Goal: Task Accomplishment & Management: Use online tool/utility

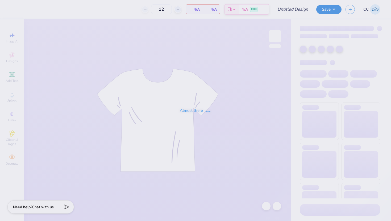
type input "Tank Top ZTA Philo"
type input "100"
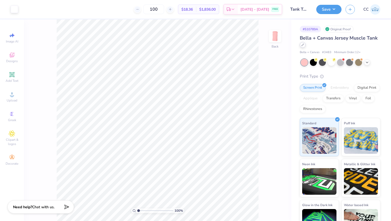
click at [303, 47] on div at bounding box center [302, 45] width 6 height 6
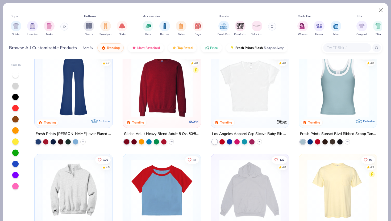
scroll to position [429, 0]
click at [241, 28] on img "filter for Comfort Colors" at bounding box center [240, 26] width 8 height 8
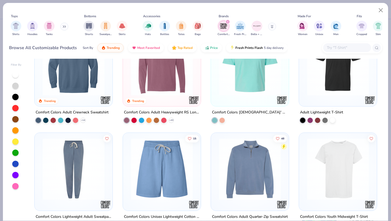
scroll to position [146, 0]
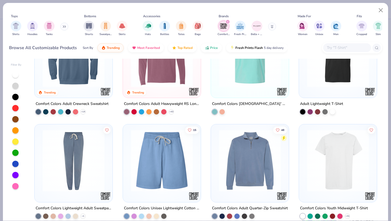
click at [227, 21] on icon "filter for Comfort Colors" at bounding box center [228, 22] width 2 height 2
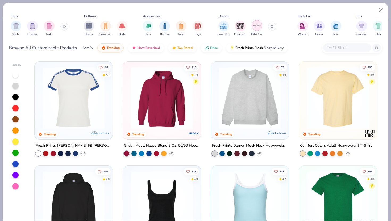
click at [255, 26] on img "filter for Bella + Canvas" at bounding box center [257, 26] width 8 height 8
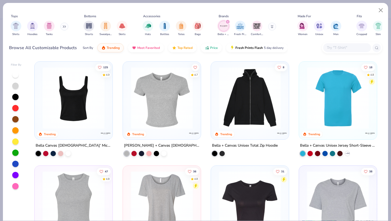
click at [270, 26] on button at bounding box center [272, 27] width 8 height 8
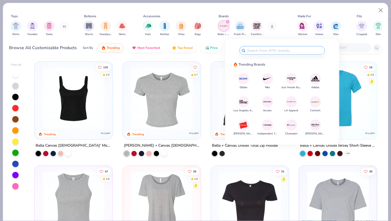
click at [272, 25] on icon at bounding box center [272, 26] width 3 height 3
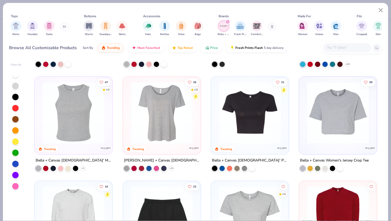
scroll to position [89, 0]
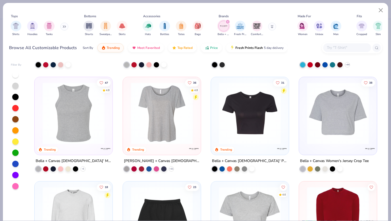
click at [165, 136] on img at bounding box center [161, 113] width 67 height 62
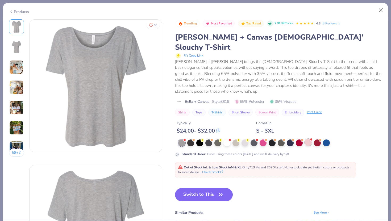
click at [310, 139] on div at bounding box center [308, 142] width 7 height 7
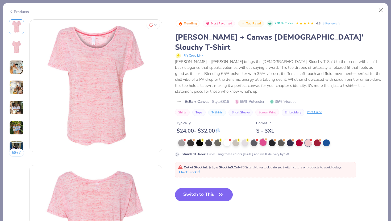
click at [264, 139] on div at bounding box center [262, 142] width 7 height 7
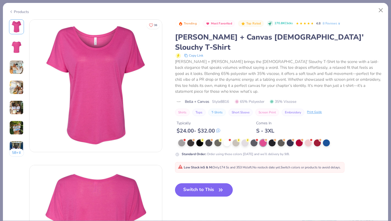
click at [215, 183] on button "Switch to This" at bounding box center [204, 189] width 58 height 13
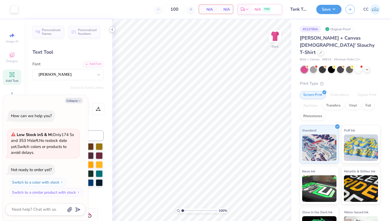
click at [112, 30] on icon at bounding box center [112, 29] width 4 height 4
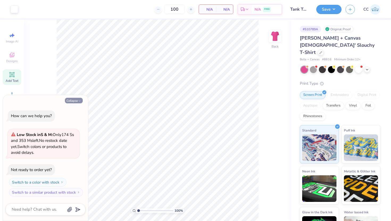
click at [73, 100] on button "Collapse" at bounding box center [74, 101] width 18 height 6
type textarea "x"
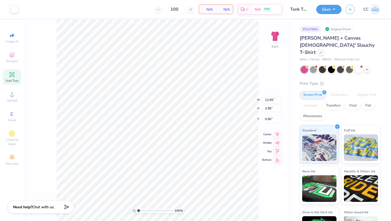
type input "3.00"
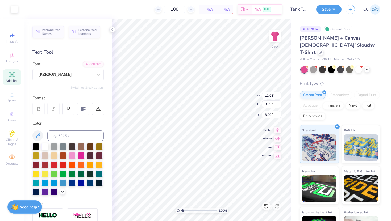
type input "3.60"
click at [279, 97] on input "12.04" at bounding box center [271, 95] width 19 height 7
click at [279, 97] on input "12.03" at bounding box center [271, 95] width 19 height 7
click at [279, 97] on input "12.02" at bounding box center [271, 95] width 19 height 7
type input "12.01"
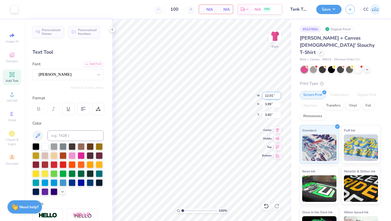
click at [279, 97] on input "12.01" at bounding box center [271, 95] width 19 height 7
click at [260, 95] on div "100 % Back W 12.01 12.01 " H 3.99 3.99 " Y 3.60 3.60 " Center Middle Top Bottom" at bounding box center [201, 120] width 179 height 202
type input "3.59"
click at [273, 97] on input "12.05" at bounding box center [271, 95] width 19 height 7
type input "1"
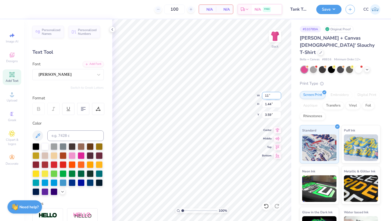
type input "11.00"
type input "1.32"
type input "3.65"
click at [273, 96] on input "11.80" at bounding box center [271, 95] width 19 height 7
type input "1"
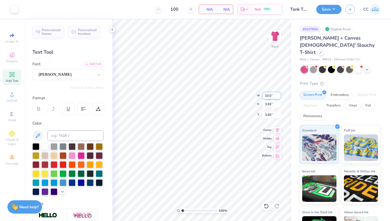
type input "10.00"
type input "3.33"
type input "3.95"
type input "3.00"
click at [358, 66] on div at bounding box center [358, 69] width 7 height 7
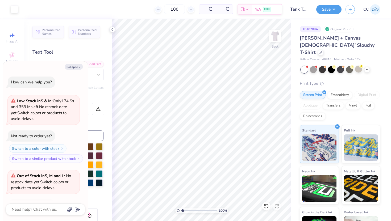
scroll to position [35, 0]
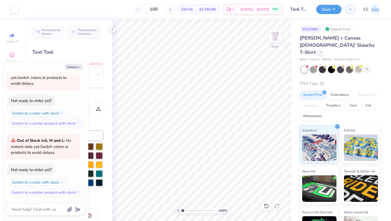
click at [366, 67] on icon at bounding box center [367, 69] width 4 height 4
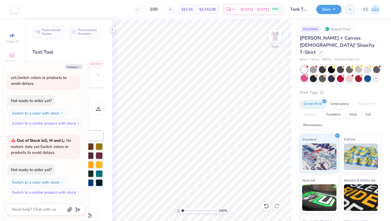
click at [304, 75] on div at bounding box center [304, 78] width 7 height 7
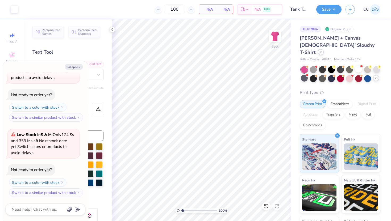
click at [319, 51] on icon at bounding box center [320, 52] width 3 height 3
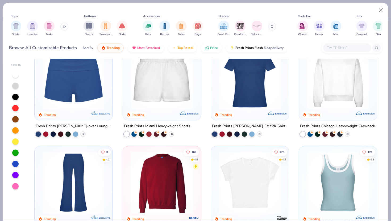
scroll to position [337, 0]
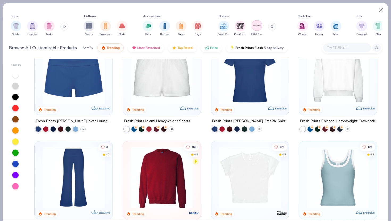
click at [255, 28] on img "filter for Bella + Canvas" at bounding box center [257, 26] width 8 height 8
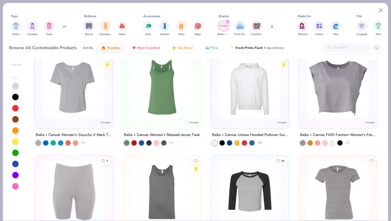
scroll to position [432, 0]
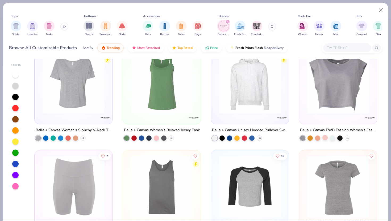
click at [324, 138] on div at bounding box center [324, 137] width 5 height 5
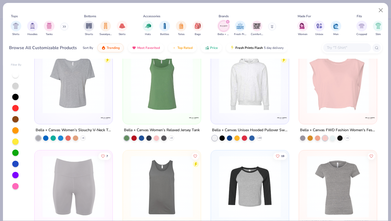
click at [324, 99] on img at bounding box center [337, 83] width 67 height 62
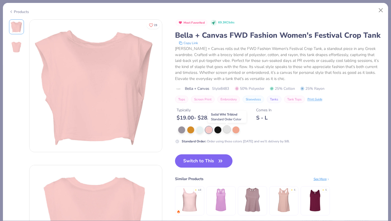
click at [225, 130] on div at bounding box center [226, 129] width 7 height 7
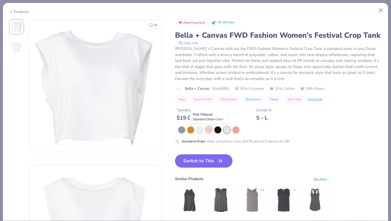
click at [209, 130] on div at bounding box center [208, 129] width 7 height 7
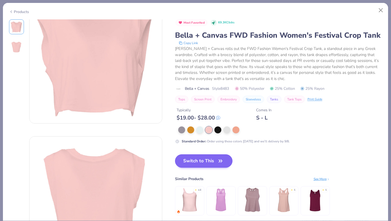
scroll to position [35, 0]
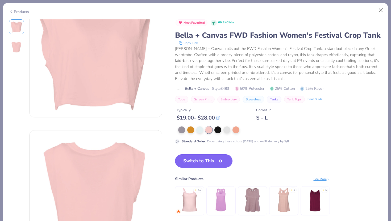
click at [212, 162] on button "Switch to This" at bounding box center [204, 160] width 58 height 13
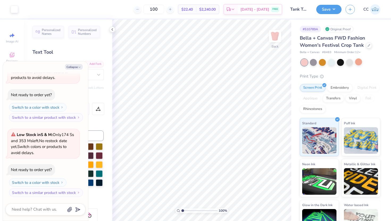
click at [305, 9] on input "Tank Top ZTA Philo" at bounding box center [299, 9] width 26 height 11
click at [326, 9] on button "Save" at bounding box center [328, 8] width 25 height 9
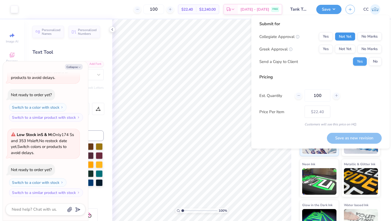
click at [343, 38] on button "Not Yet" at bounding box center [345, 36] width 20 height 9
click at [343, 50] on button "Not Yet" at bounding box center [345, 49] width 20 height 9
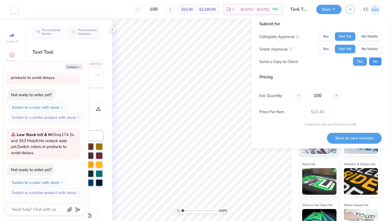
click at [377, 62] on button "No" at bounding box center [375, 61] width 13 height 9
type textarea "x"
click at [353, 136] on button "Save as new revision" at bounding box center [354, 138] width 55 height 11
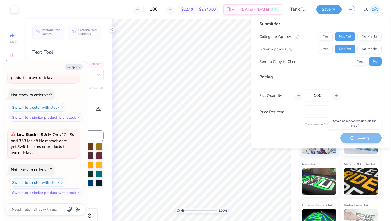
type input "$22.40"
type textarea "x"
type input "$22.40"
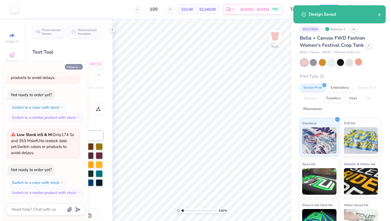
click at [79, 66] on icon "button" at bounding box center [79, 67] width 3 height 3
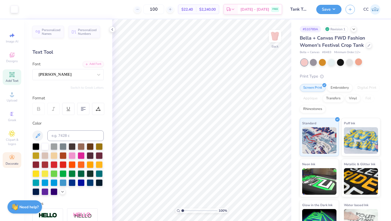
click at [13, 161] on div "Decorate" at bounding box center [12, 160] width 19 height 16
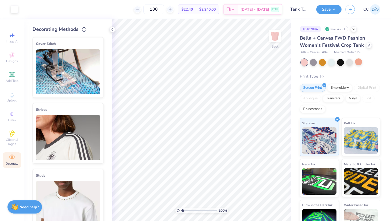
click at [71, 67] on img at bounding box center [68, 71] width 64 height 45
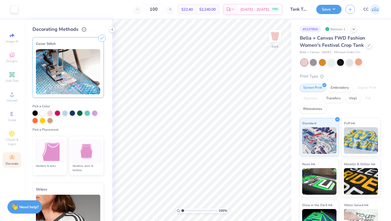
click at [52, 157] on img at bounding box center [50, 151] width 20 height 20
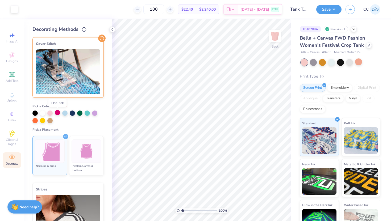
click at [57, 113] on div at bounding box center [57, 112] width 5 height 5
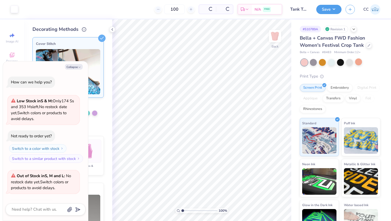
scroll to position [149, 0]
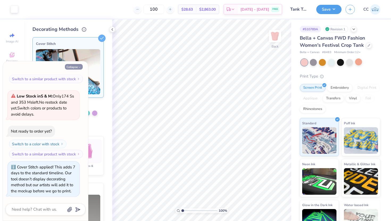
click at [81, 68] on icon "button" at bounding box center [79, 67] width 3 height 3
type textarea "x"
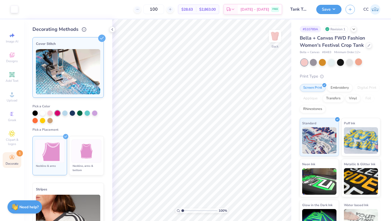
click at [58, 146] on img at bounding box center [50, 151] width 20 height 20
click at [97, 44] on div "Cover Stitch" at bounding box center [68, 44] width 64 height 6
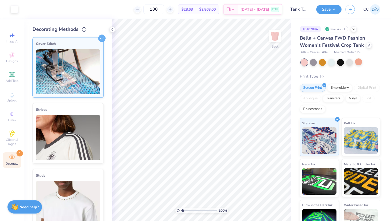
click at [97, 44] on div "Cover Stitch" at bounding box center [68, 44] width 64 height 6
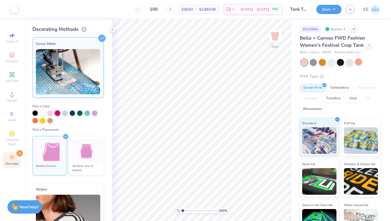
click at [97, 44] on div "Cover Stitch" at bounding box center [68, 44] width 64 height 6
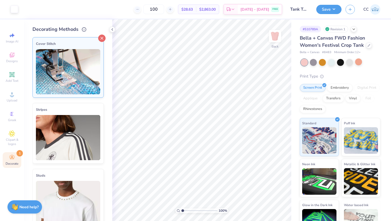
click at [102, 37] on line at bounding box center [102, 38] width 2 height 2
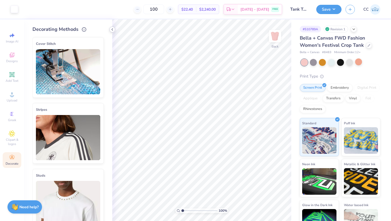
click at [111, 31] on icon at bounding box center [112, 29] width 4 height 4
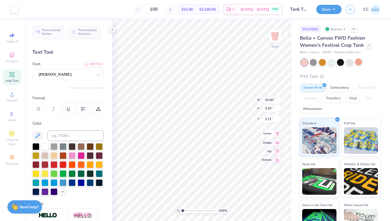
type input "11.01"
type input "3.67"
type input "2.74"
type input "11.29"
type input "3.77"
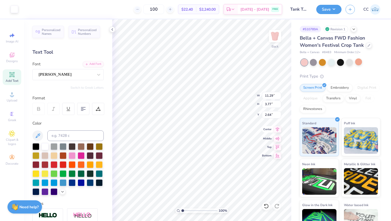
type input "2.31"
click at [333, 60] on div at bounding box center [331, 61] width 7 height 7
click at [358, 62] on div at bounding box center [358, 61] width 7 height 7
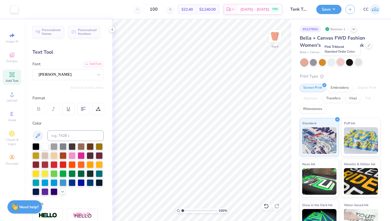
click at [340, 62] on div at bounding box center [340, 61] width 7 height 7
click at [332, 10] on button "Save" at bounding box center [328, 8] width 25 height 9
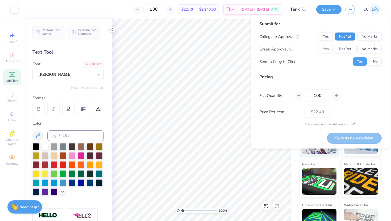
click at [349, 34] on button "Not Yet" at bounding box center [345, 36] width 20 height 9
click at [349, 52] on button "Not Yet" at bounding box center [345, 49] width 20 height 9
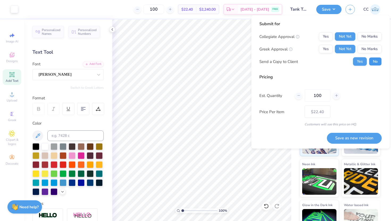
click at [376, 60] on button "No" at bounding box center [375, 61] width 13 height 9
click at [356, 138] on button "Save as new revision" at bounding box center [354, 138] width 55 height 11
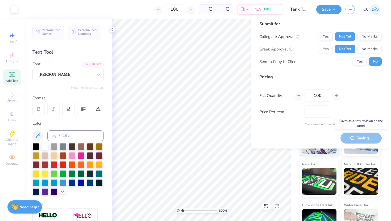
type input "$22.40"
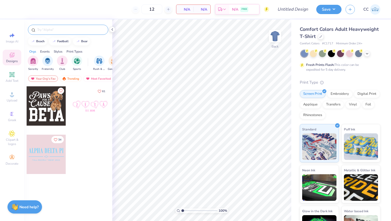
click at [68, 33] on div at bounding box center [68, 30] width 80 height 10
click at [66, 31] on input "text" at bounding box center [71, 29] width 68 height 5
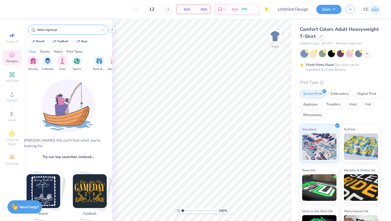
type input "delta sigma pi"
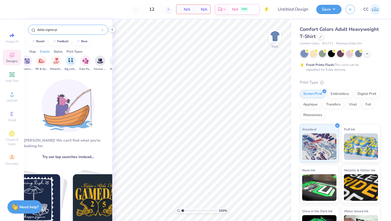
scroll to position [0, 103]
click at [104, 32] on div "delta sigma pi" at bounding box center [68, 30] width 80 height 10
click at [103, 30] on icon at bounding box center [102, 30] width 2 height 2
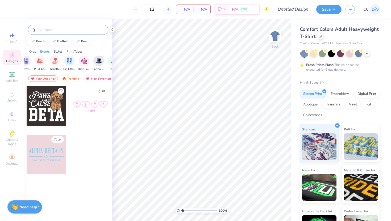
click at [33, 52] on div "Orgs" at bounding box center [32, 51] width 7 height 5
click at [68, 31] on input "text" at bounding box center [71, 29] width 68 height 5
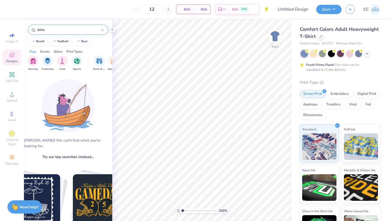
type input "delta"
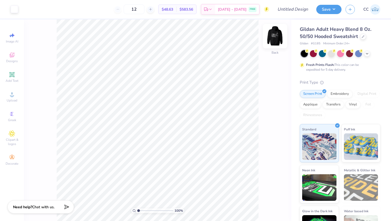
click at [274, 38] on img at bounding box center [274, 36] width 21 height 21
